Goal: Transaction & Acquisition: Obtain resource

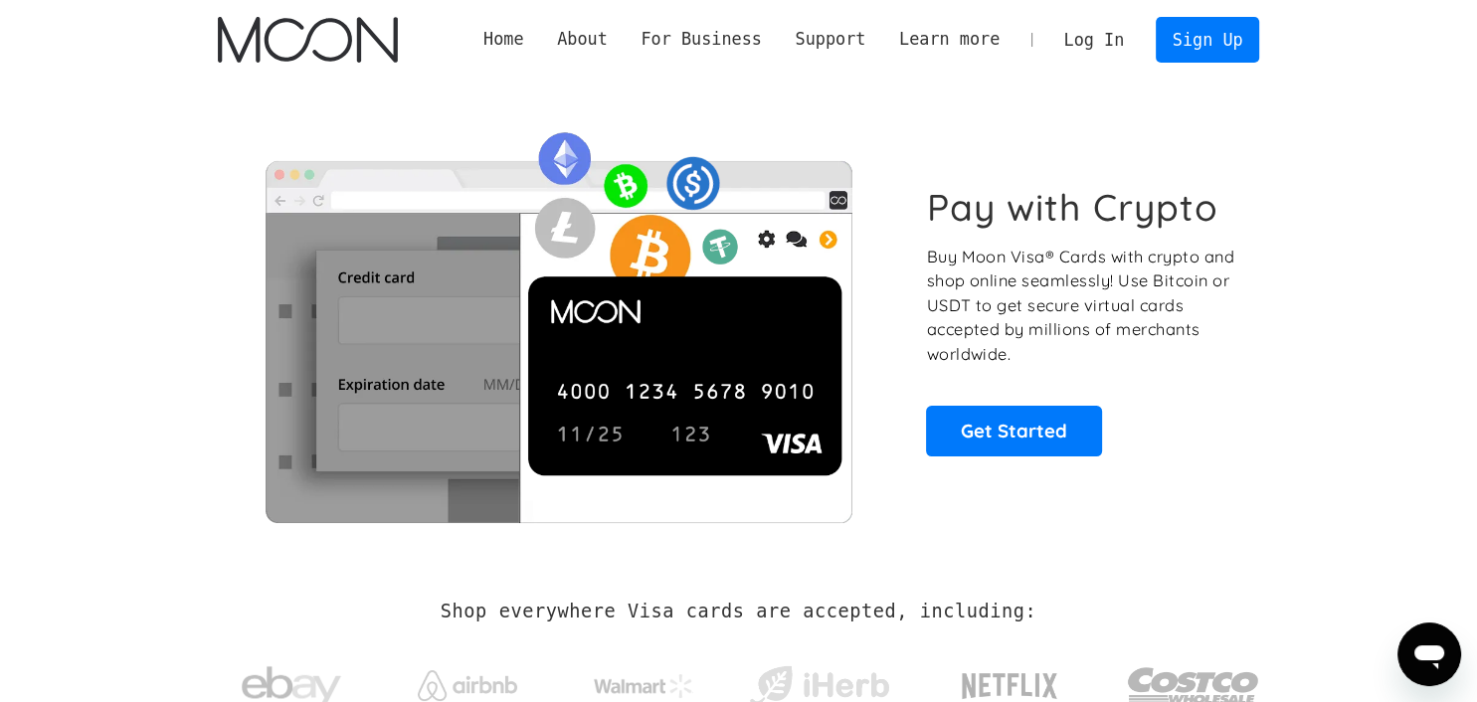
click at [1106, 37] on link "Log In" at bounding box center [1093, 40] width 93 height 44
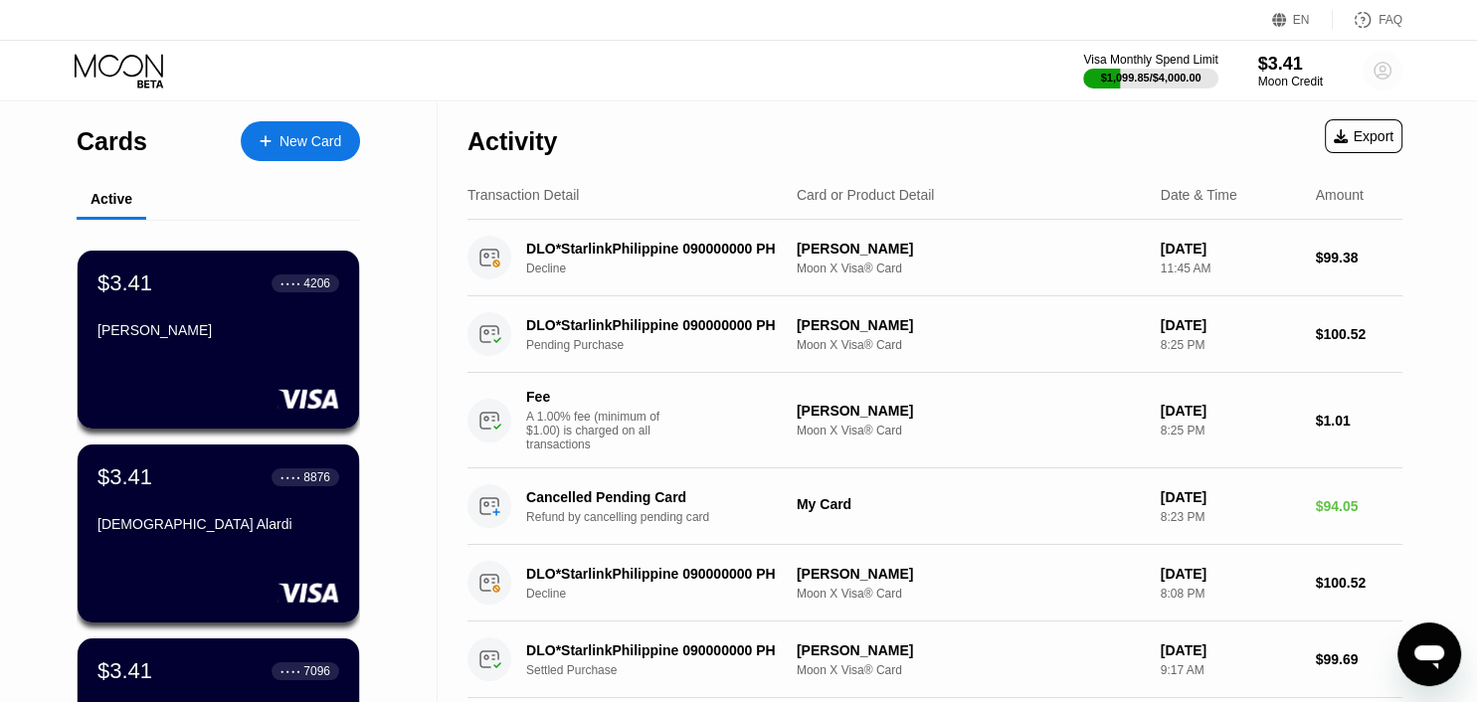
click at [1385, 70] on icon at bounding box center [1383, 71] width 11 height 11
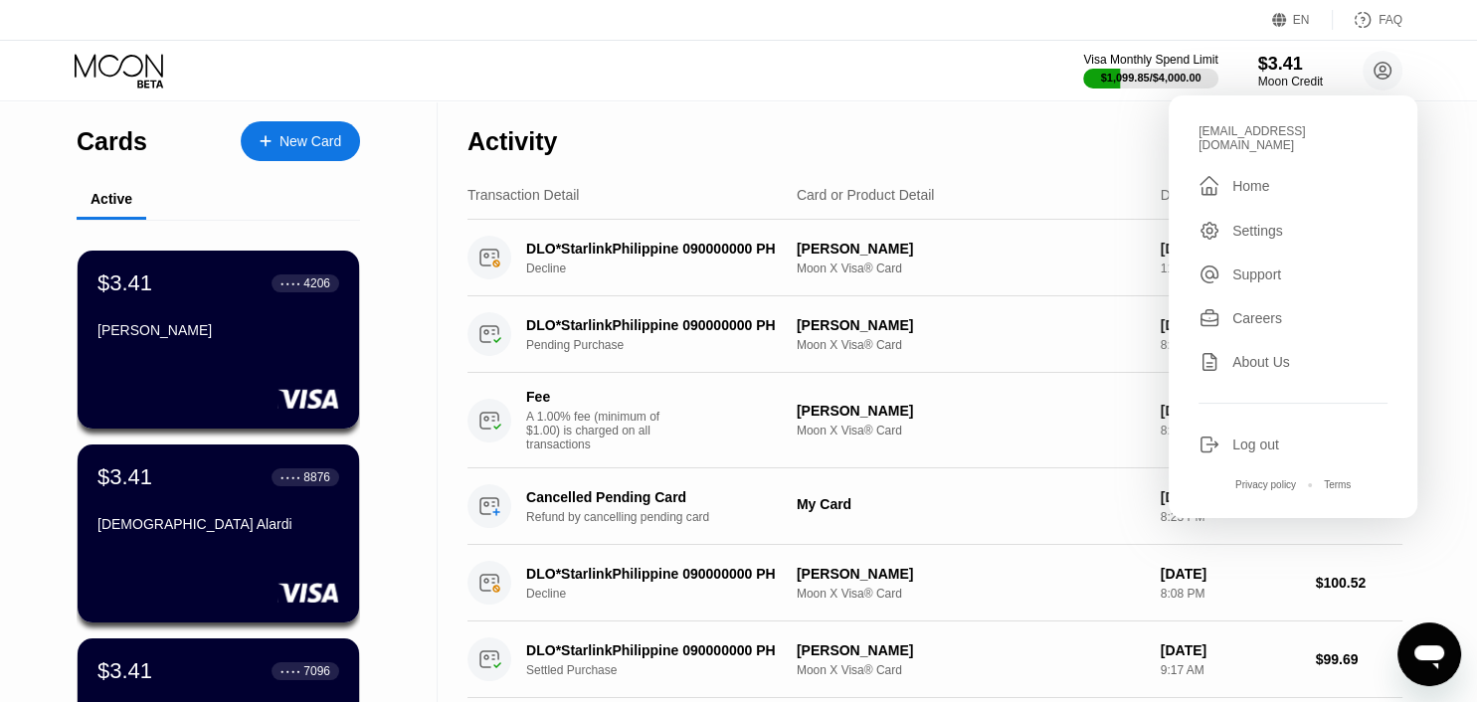
click at [952, 76] on div "Visa Monthly Spend Limit $1,099.85 / $4,000.00 $3.41 Moon Credit [EMAIL_ADDRESS…" at bounding box center [738, 71] width 1477 height 60
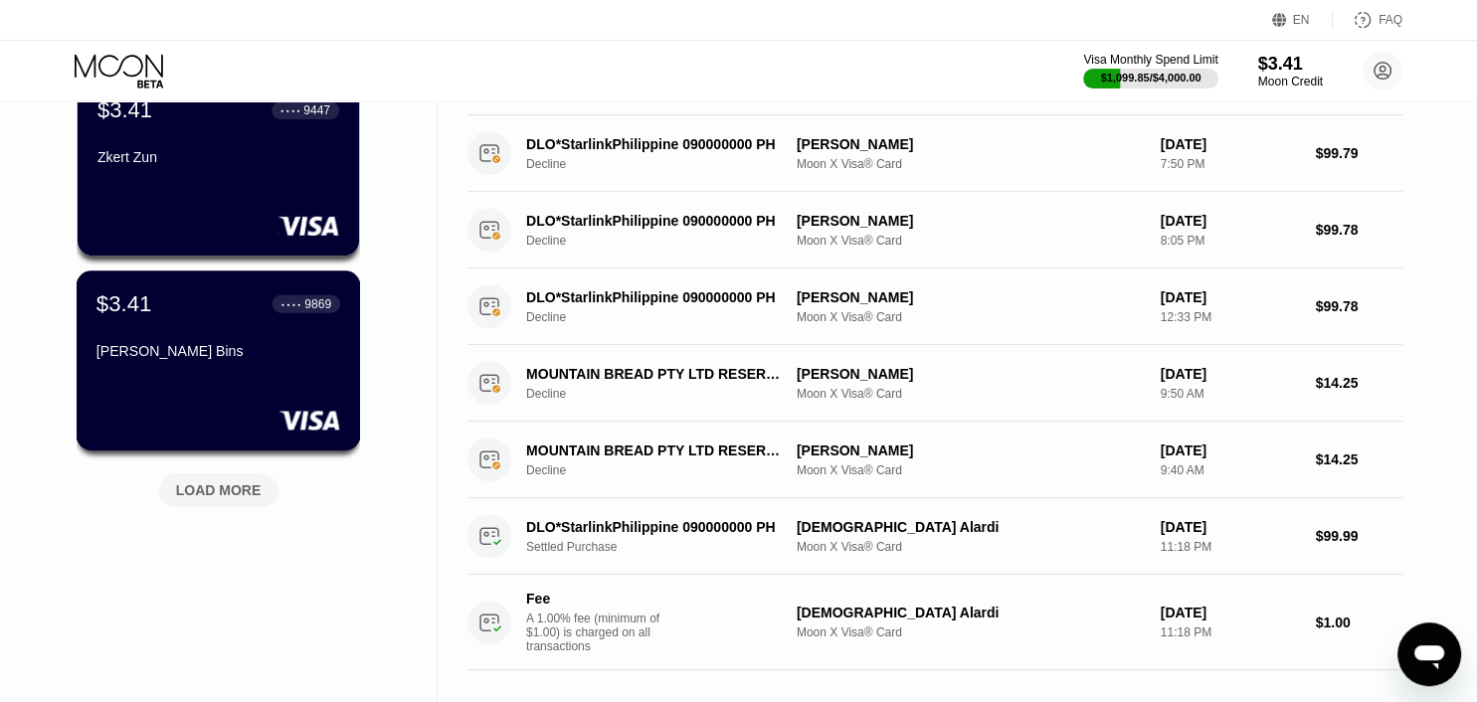
scroll to position [839, 0]
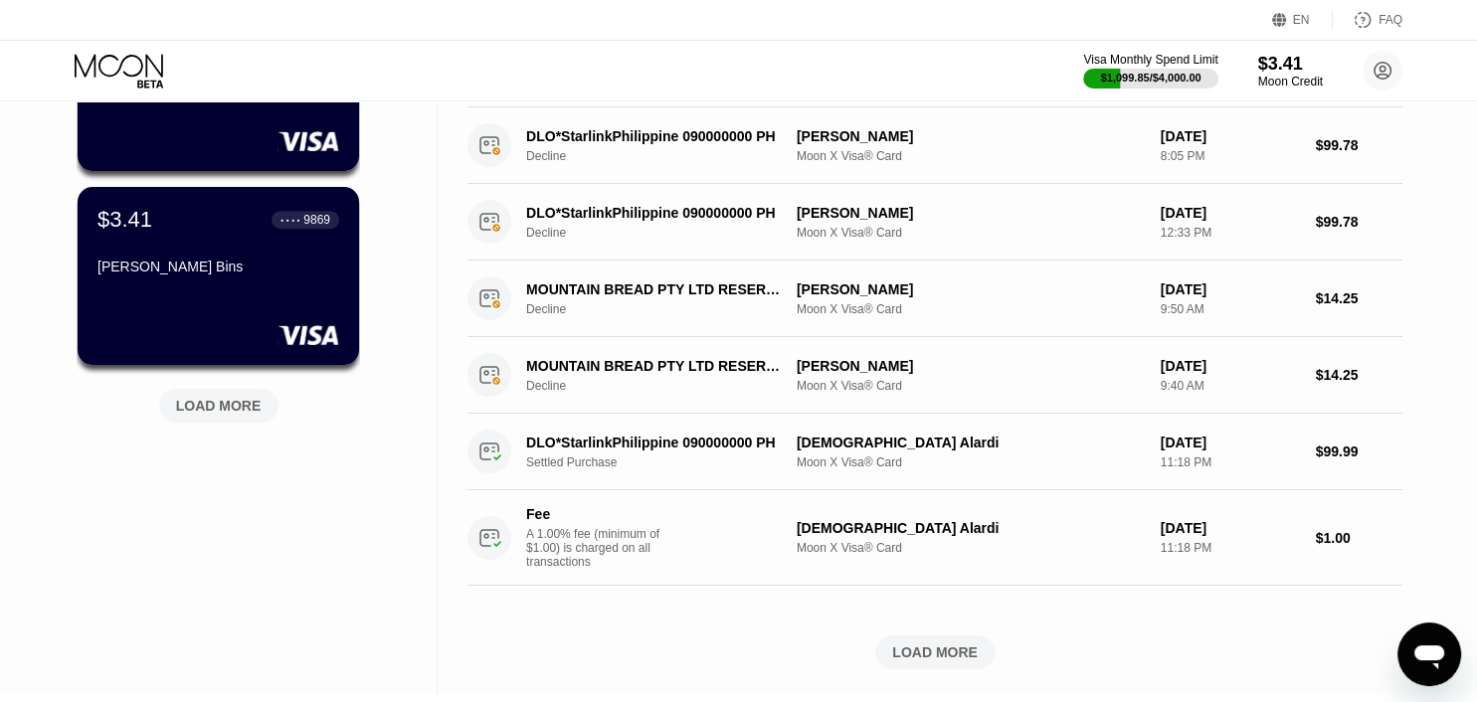
click at [209, 415] on div "LOAD MORE" at bounding box center [219, 406] width 86 height 18
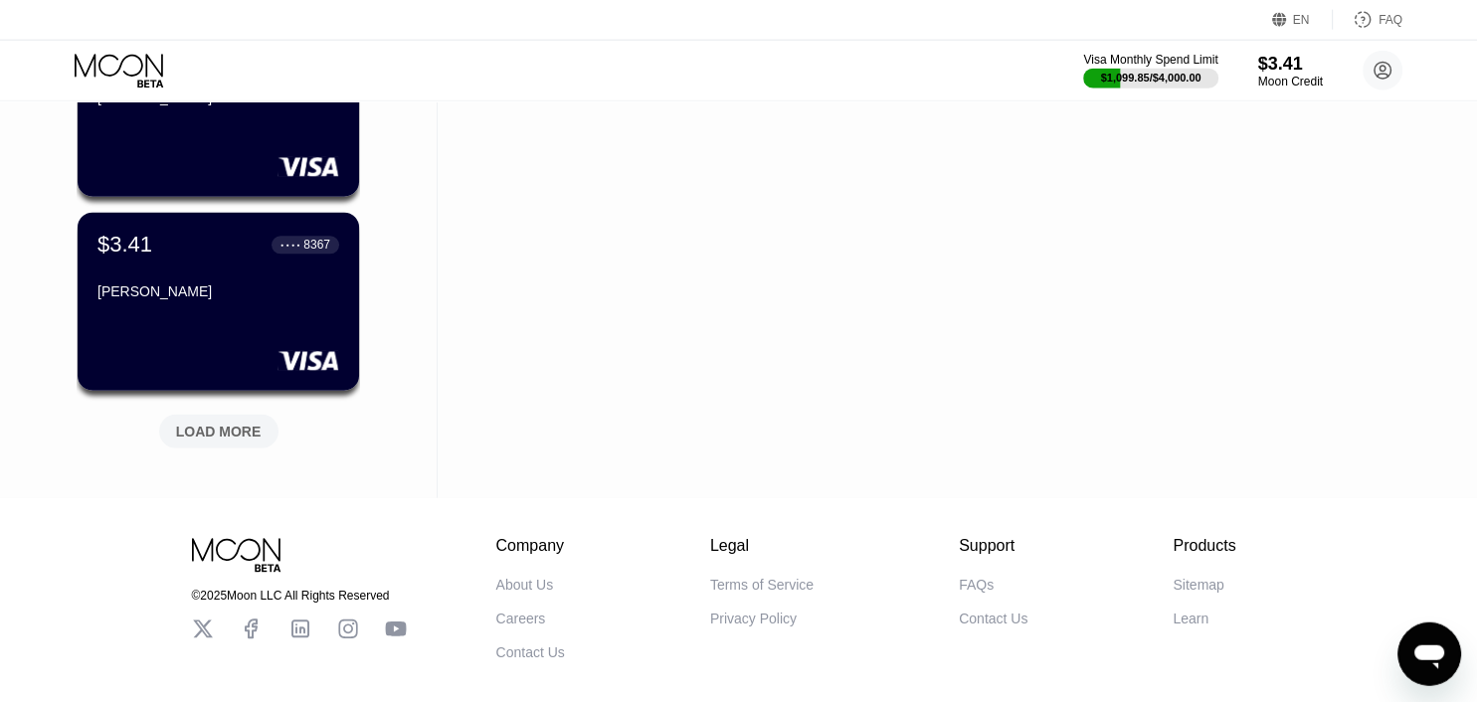
scroll to position [1785, 0]
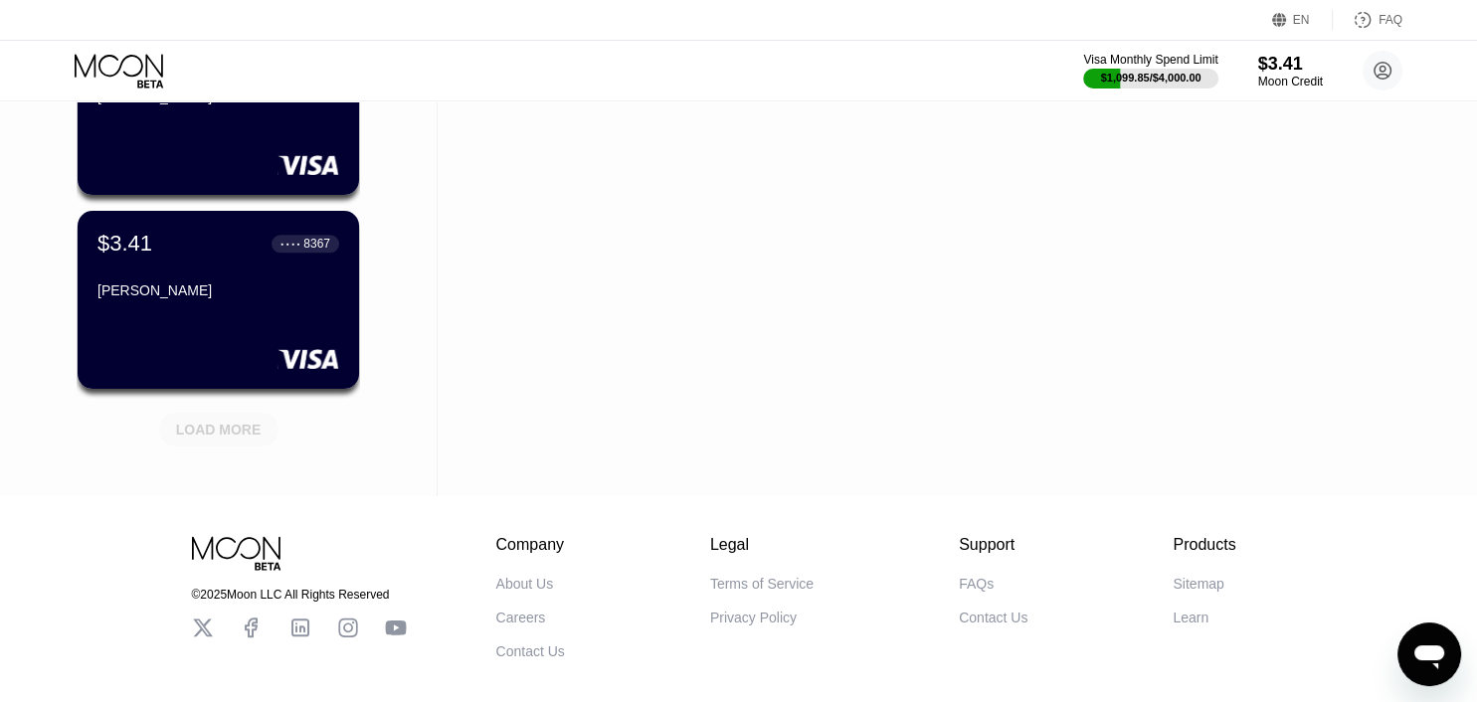
click at [206, 436] on div "LOAD MORE" at bounding box center [219, 430] width 86 height 18
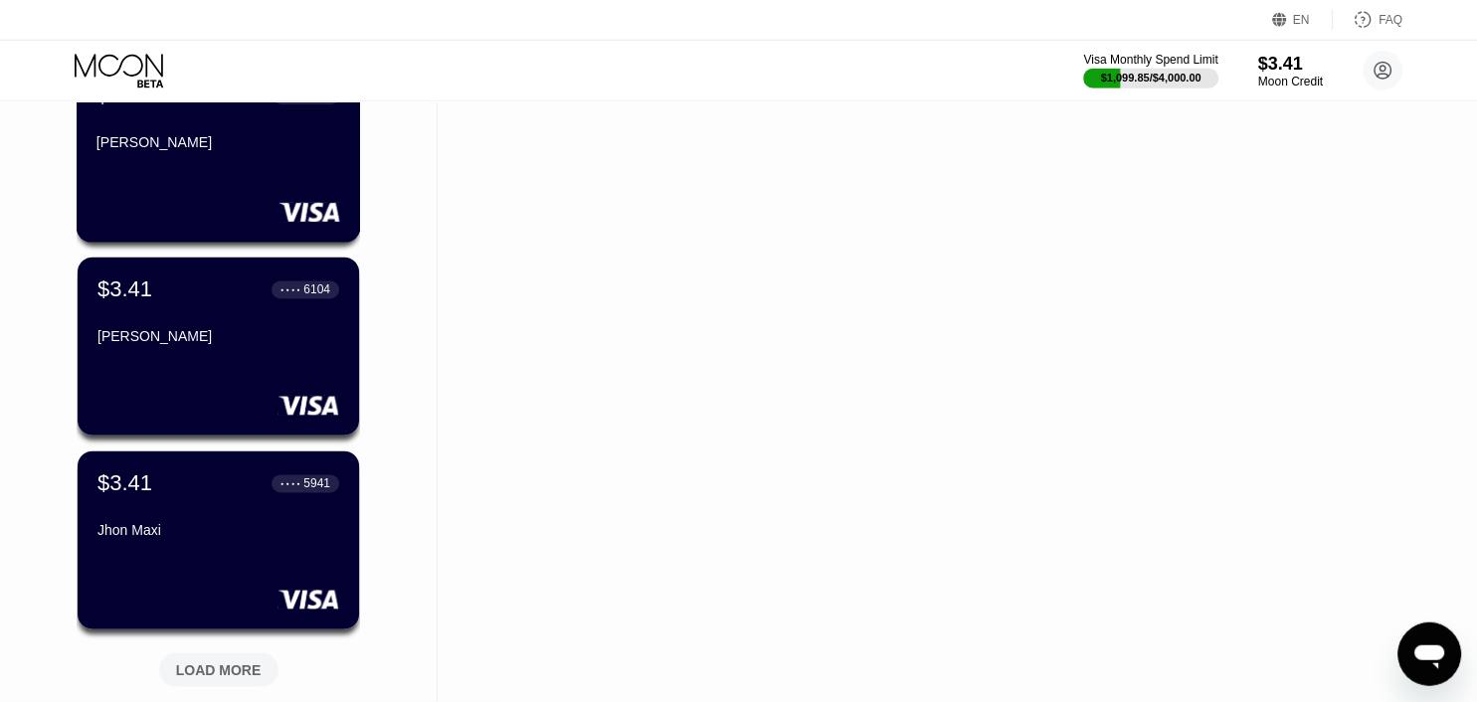
scroll to position [2520, 0]
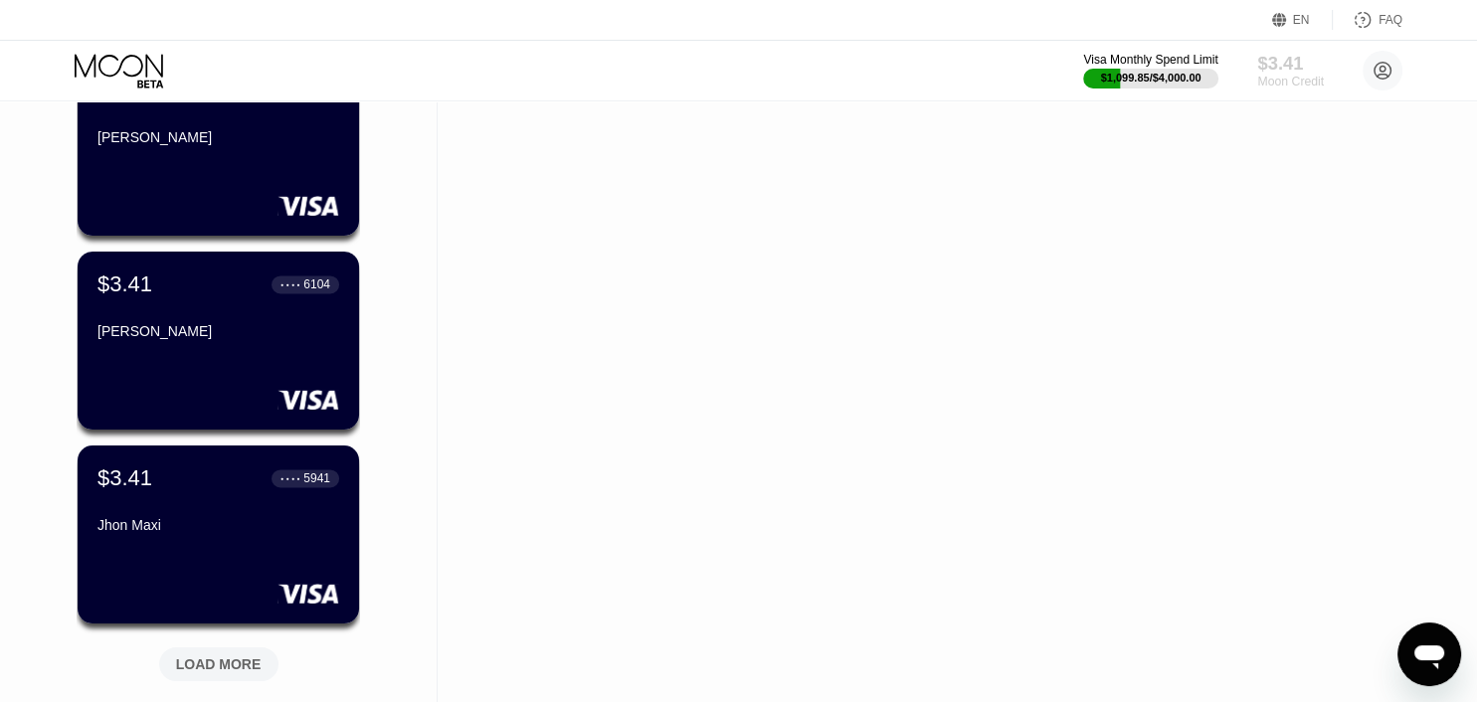
click at [1291, 78] on div "Moon Credit" at bounding box center [1290, 82] width 67 height 14
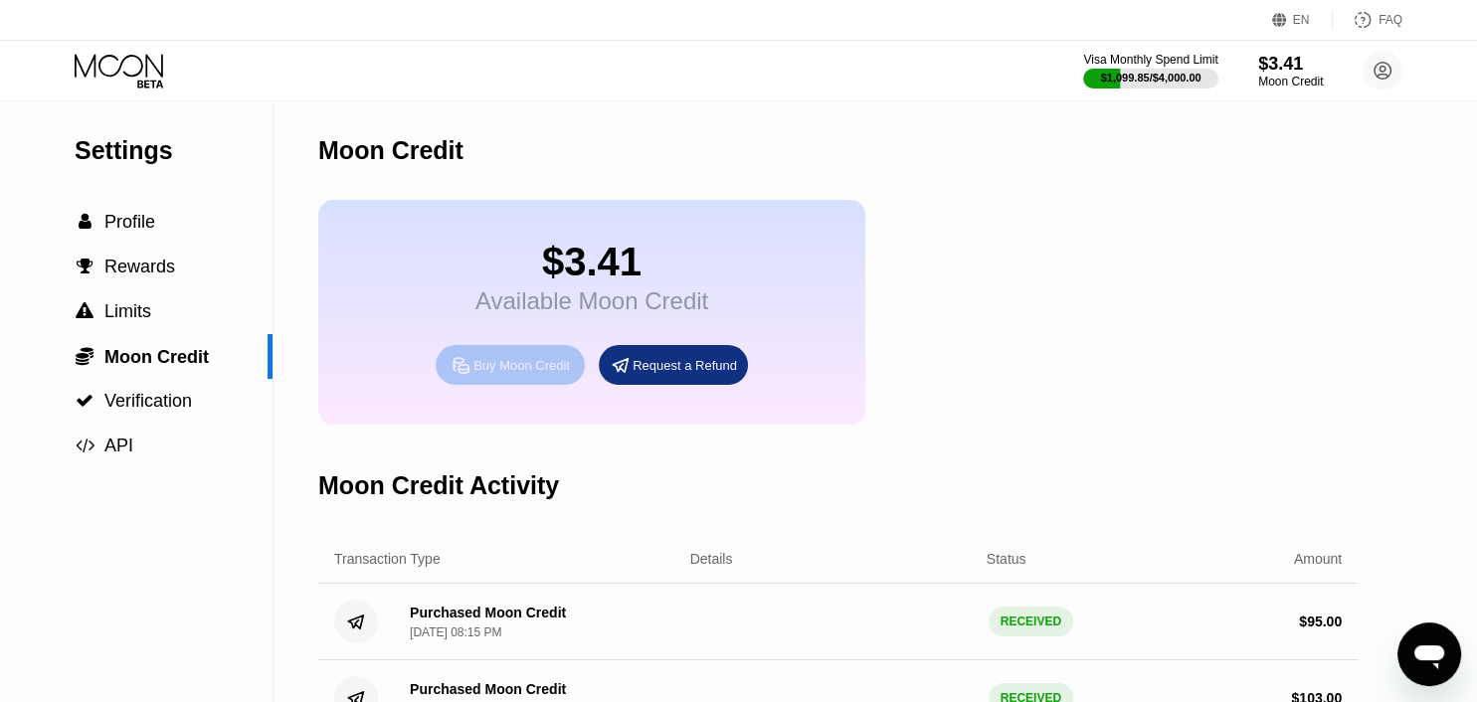
click at [522, 374] on div "Buy Moon Credit" at bounding box center [521, 365] width 96 height 17
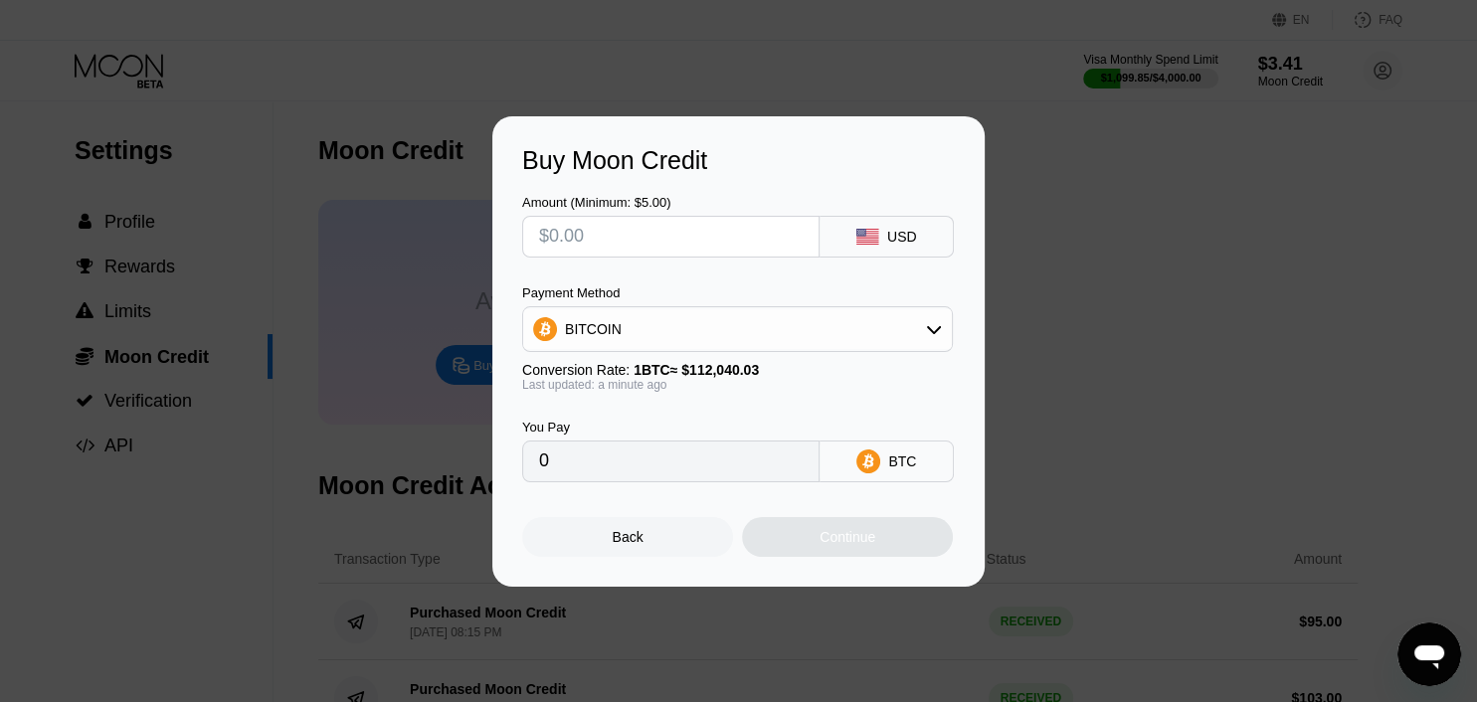
click at [624, 227] on input "text" at bounding box center [671, 237] width 264 height 40
click at [604, 337] on div "BITCOIN" at bounding box center [593, 329] width 57 height 16
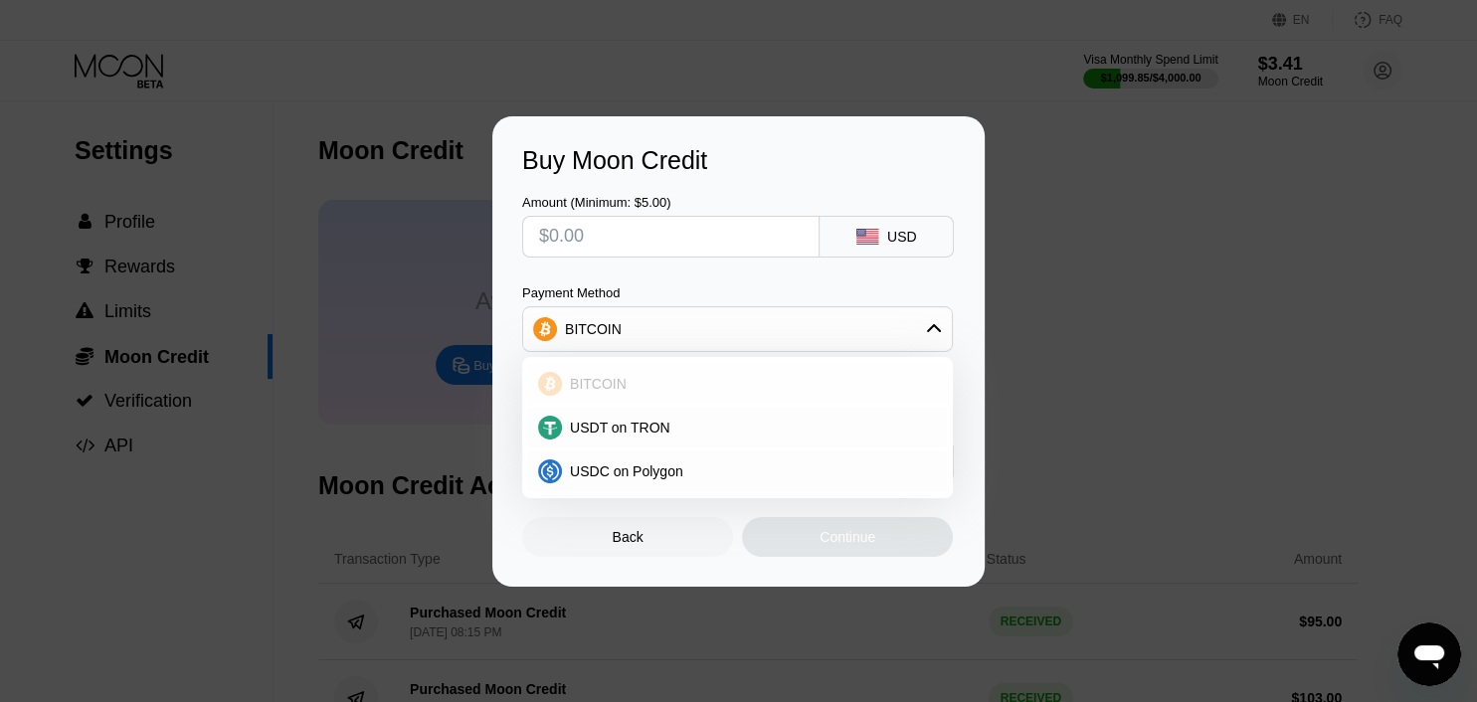
click at [587, 417] on div "USDT on TRON" at bounding box center [737, 428] width 419 height 40
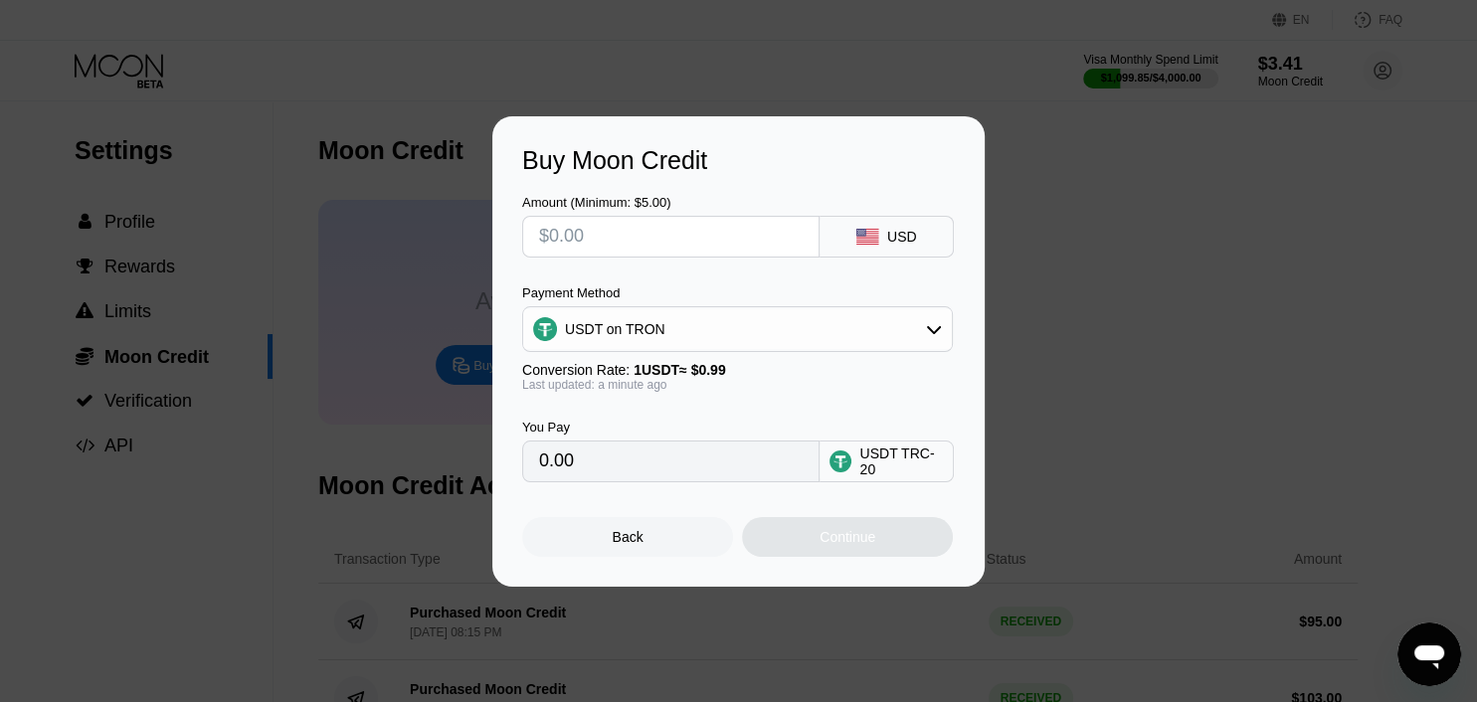
type input "0.00"
click at [602, 239] on input "text" at bounding box center [671, 237] width 264 height 40
type input "$100"
type input "101.01"
type input "$100"
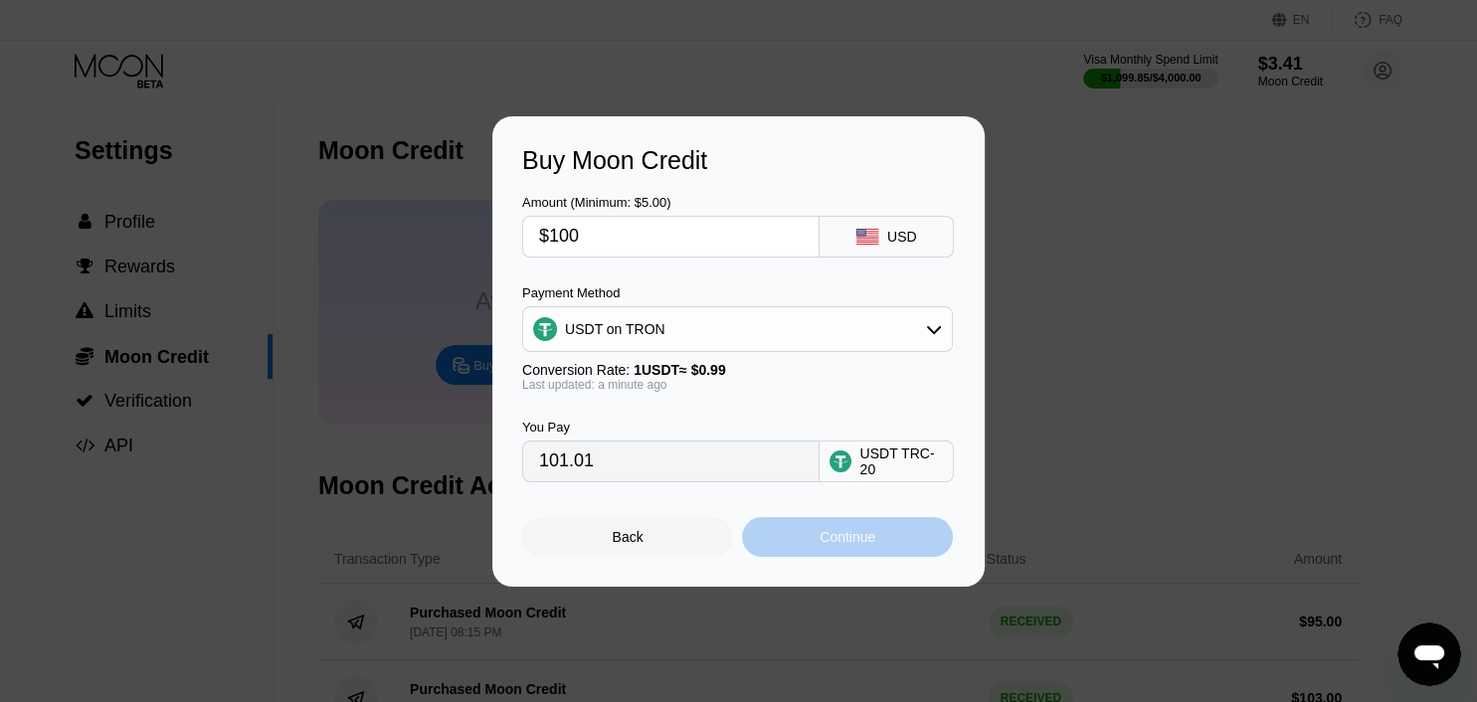
click at [765, 550] on div "Continue" at bounding box center [847, 537] width 211 height 40
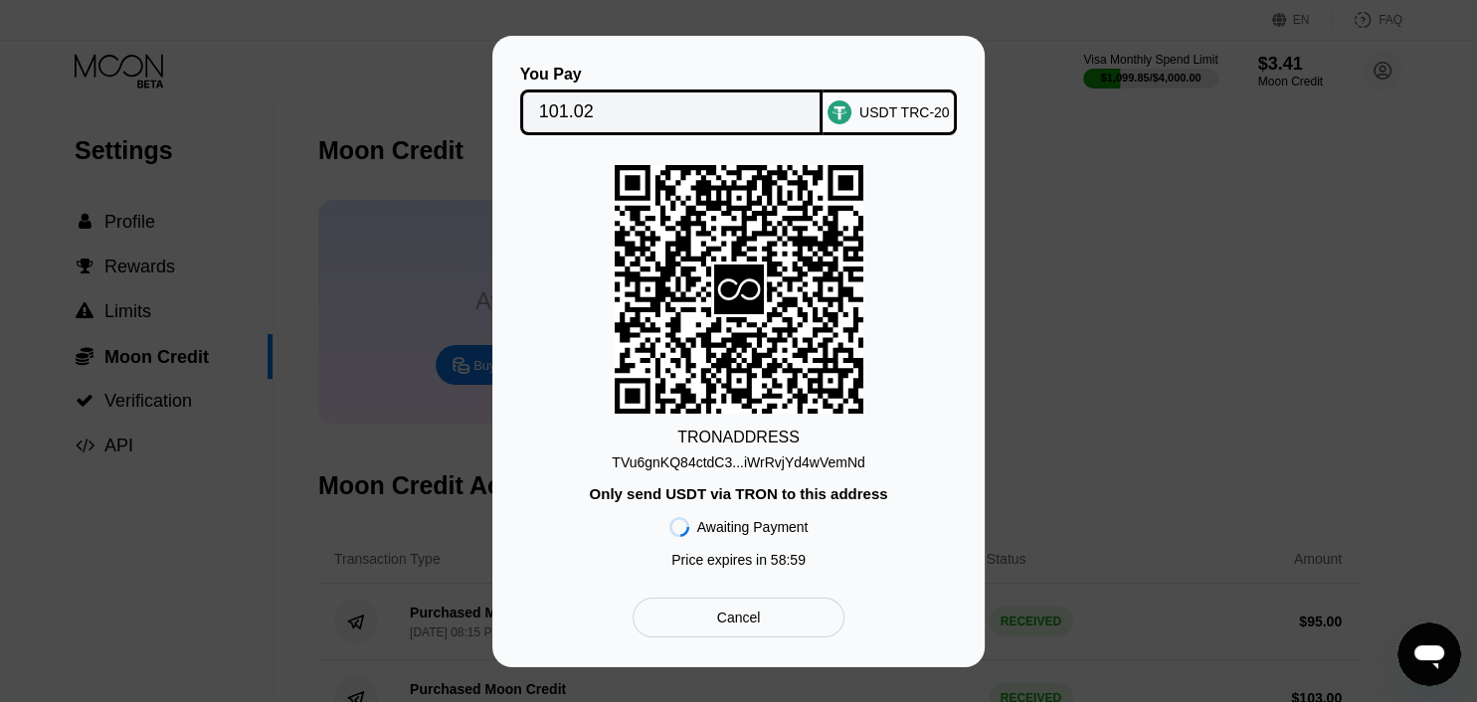
click at [787, 464] on div "TVu6gnKQ84ctdC3...iWrRvjYd4wVemNd" at bounding box center [738, 463] width 253 height 16
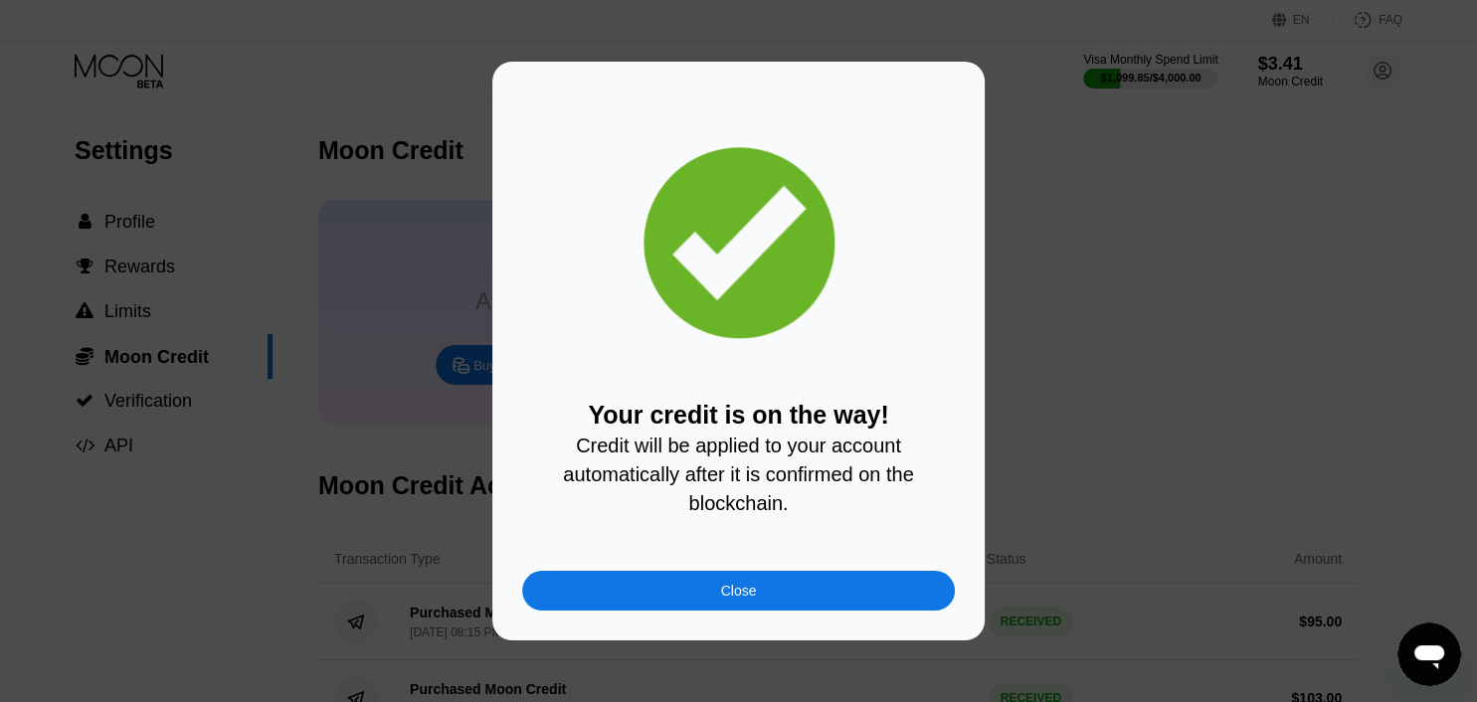
click at [777, 601] on div "Close" at bounding box center [738, 591] width 433 height 40
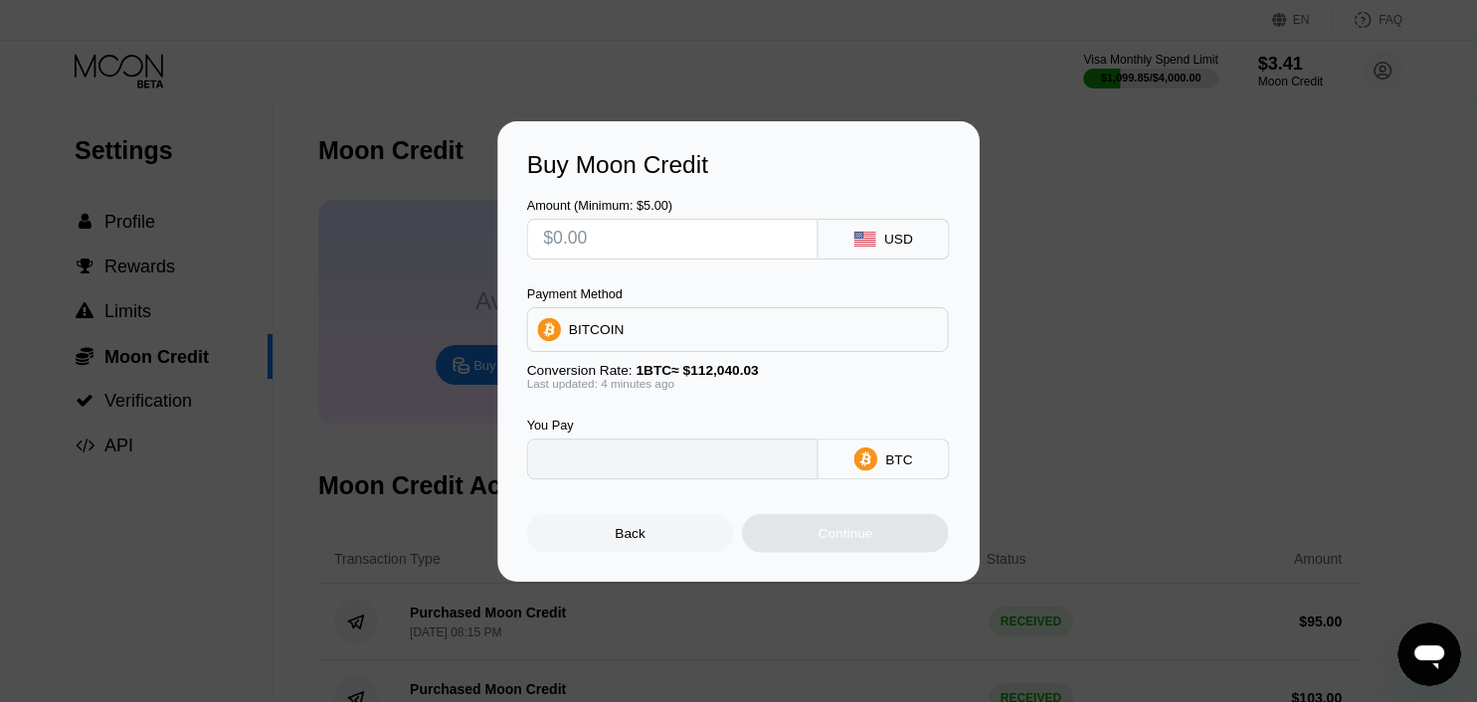
type input "0"
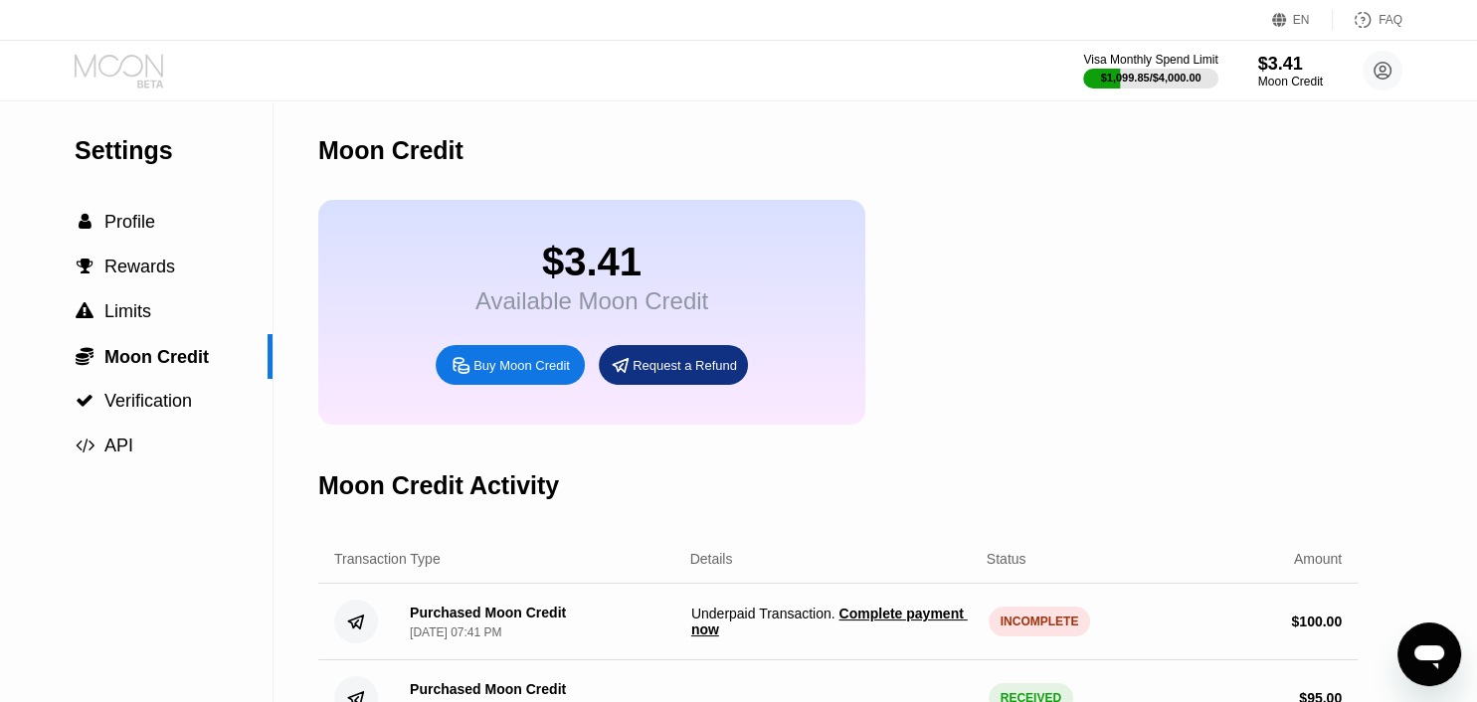
click at [121, 63] on icon at bounding box center [119, 65] width 89 height 23
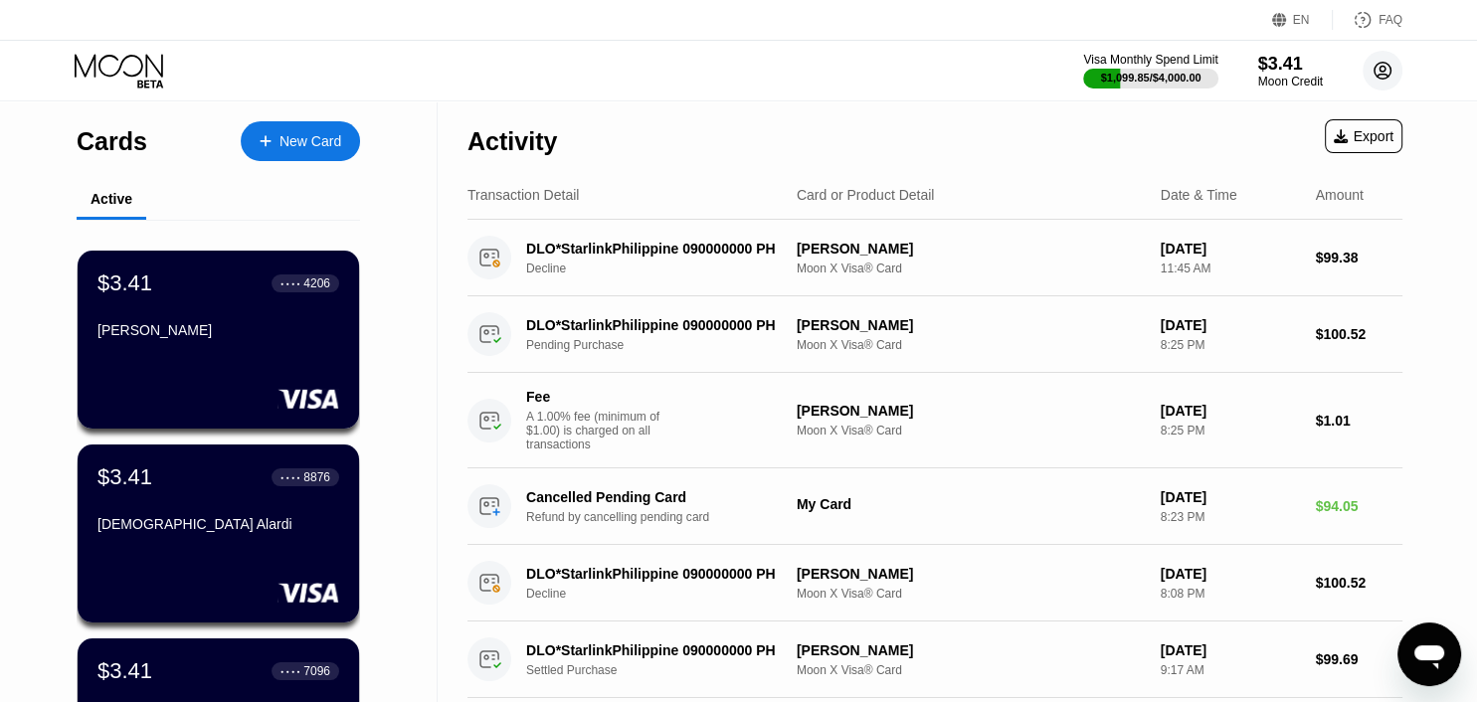
click at [1380, 75] on icon at bounding box center [1383, 71] width 11 height 11
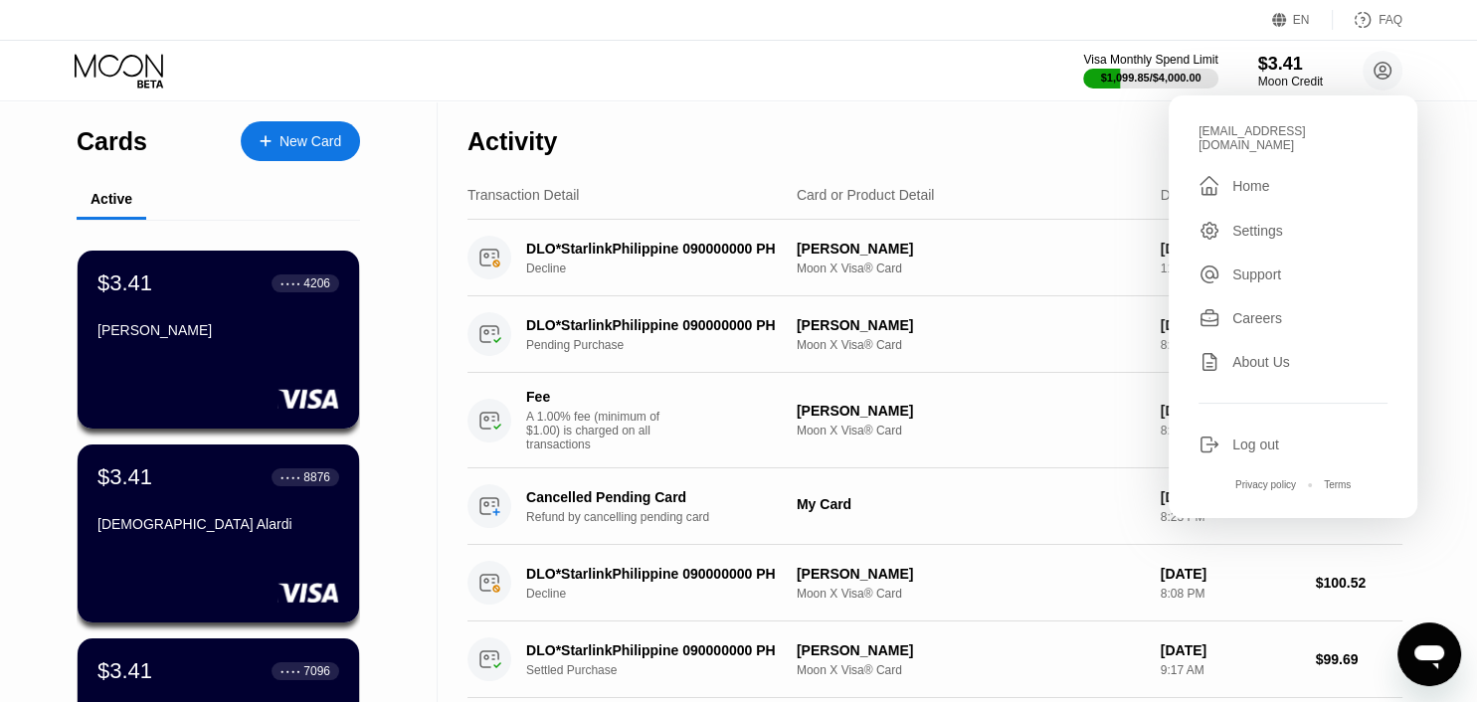
click at [710, 65] on div "Visa Monthly Spend Limit $1,099.85 / $4,000.00 $3.41 Moon Credit zho@erkarmoe.o…" at bounding box center [738, 71] width 1477 height 60
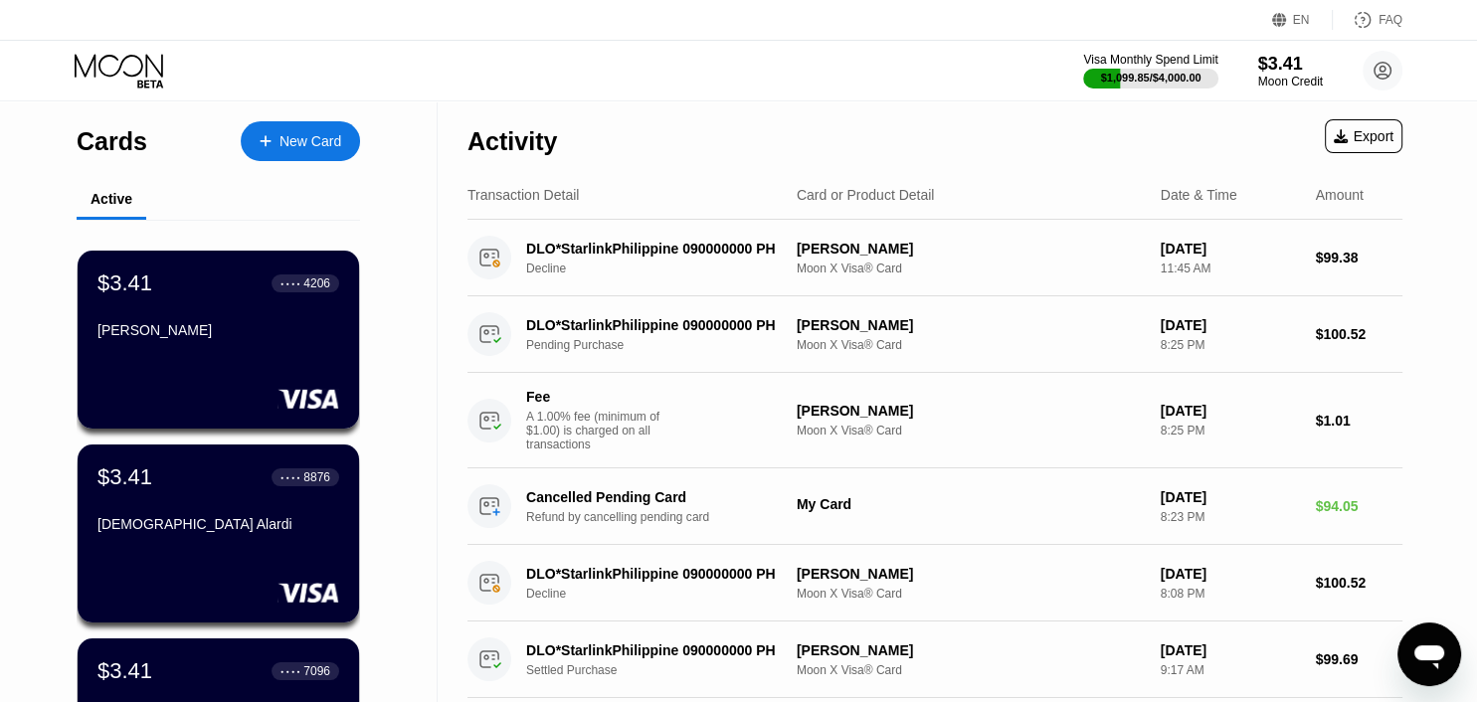
click at [133, 82] on icon at bounding box center [121, 71] width 92 height 35
click at [1303, 74] on div "$3.41" at bounding box center [1290, 63] width 67 height 21
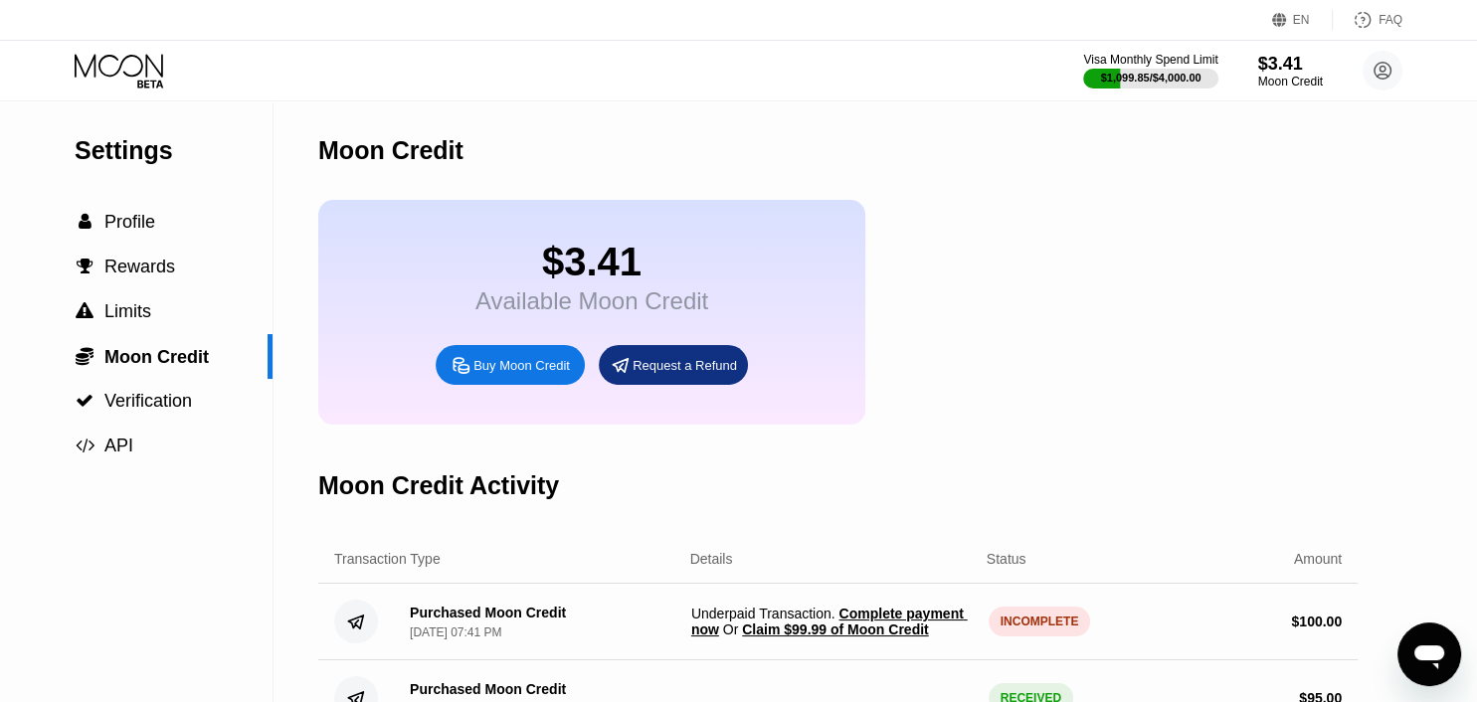
click at [806, 638] on span "Claim $99.99 of Moon Credit" at bounding box center [835, 630] width 186 height 16
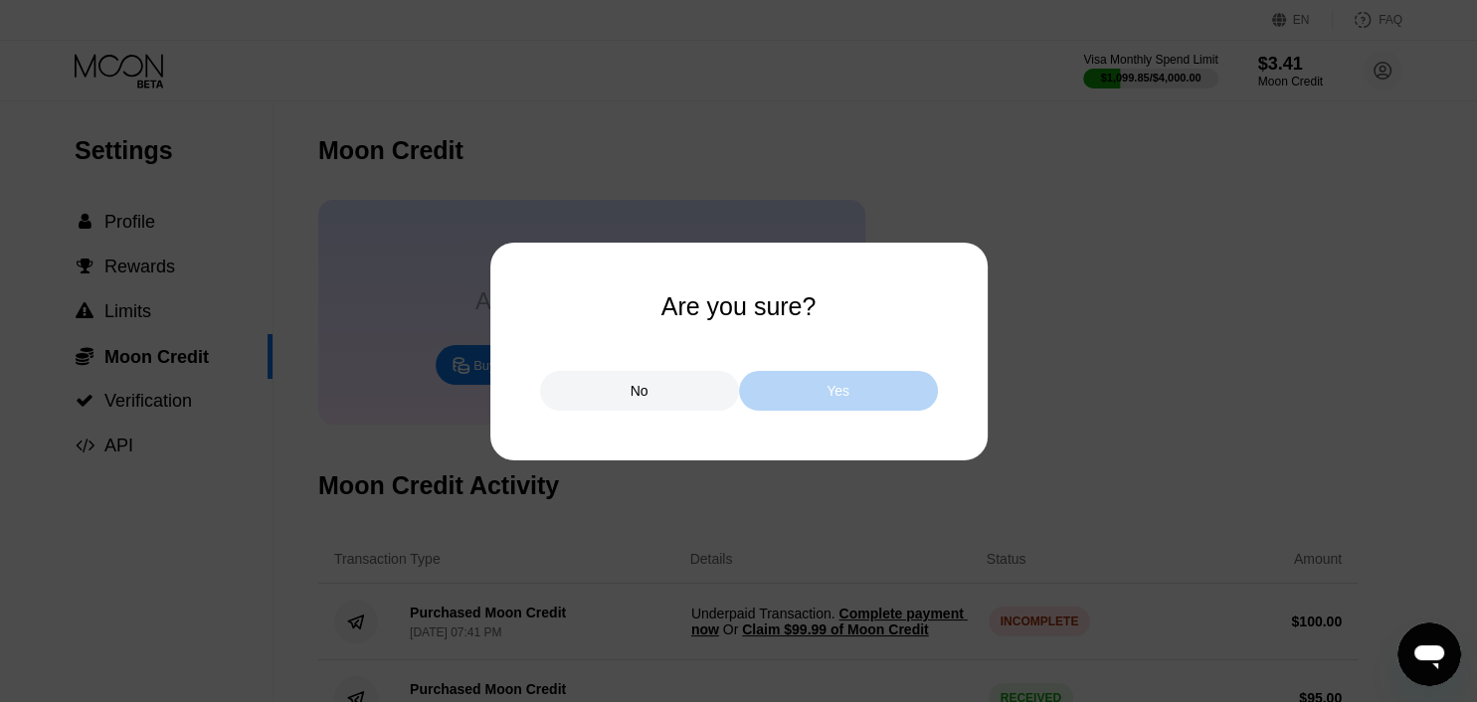
click at [851, 399] on div "Yes" at bounding box center [838, 391] width 199 height 40
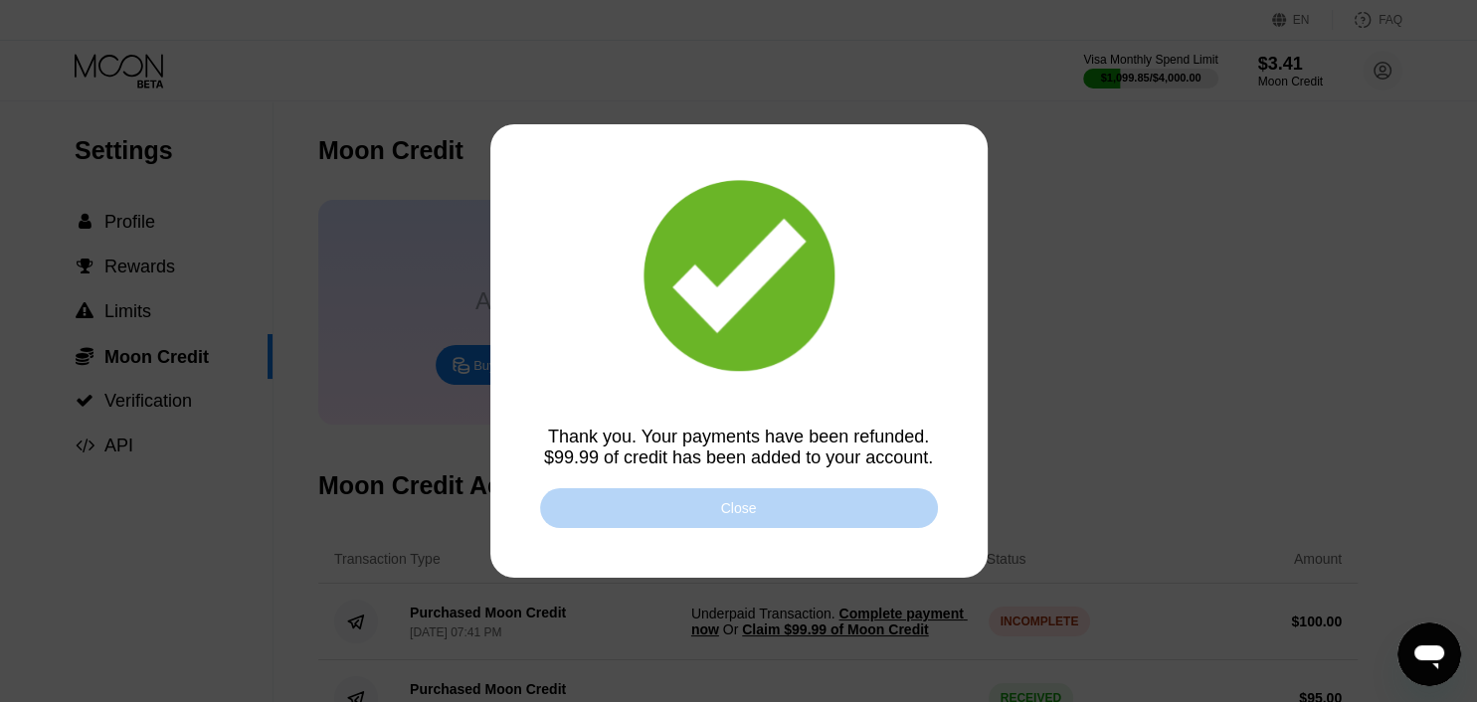
click at [853, 515] on div "Close" at bounding box center [739, 508] width 398 height 40
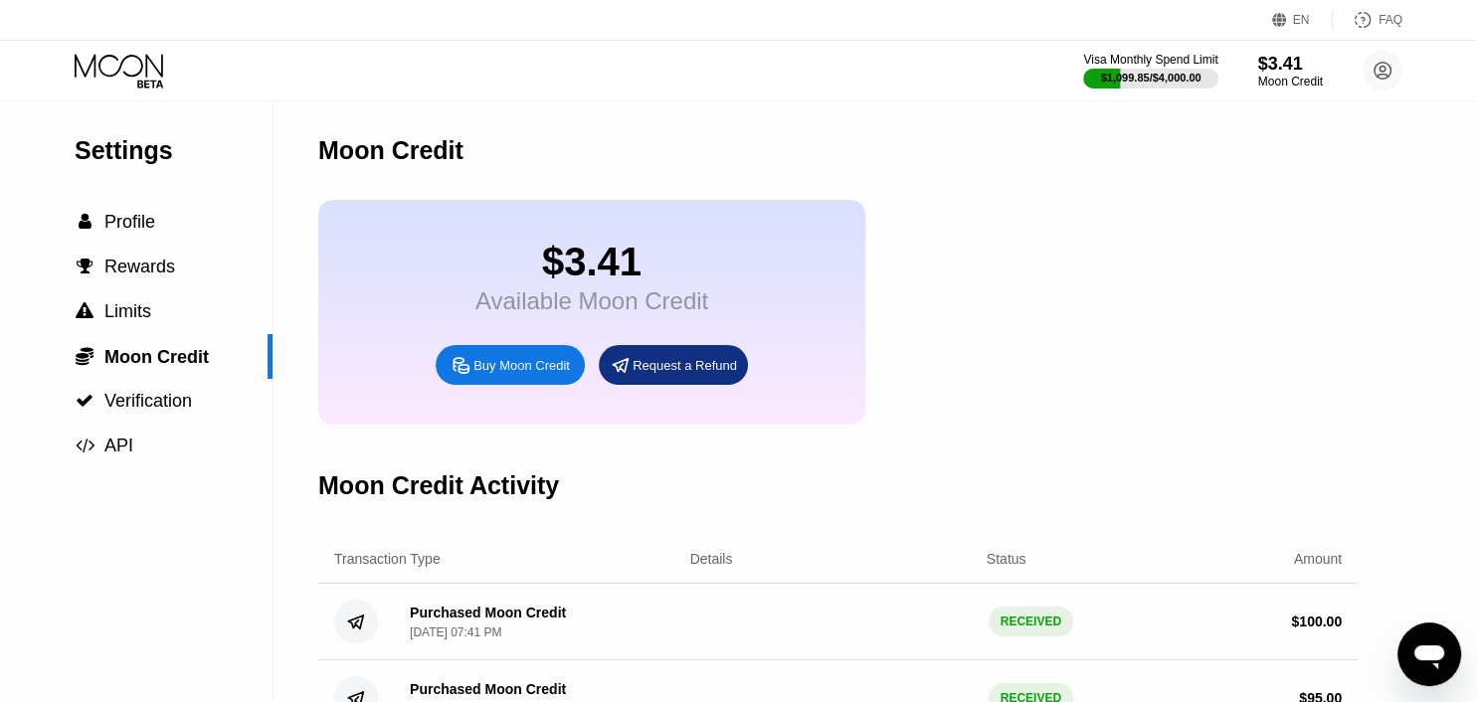
click at [129, 80] on icon at bounding box center [121, 71] width 92 height 35
